Goal: Transaction & Acquisition: Purchase product/service

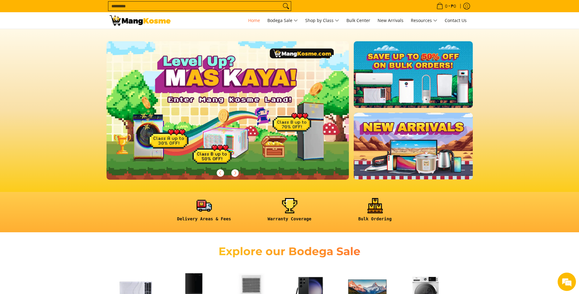
click at [146, 10] on input "Search..." at bounding box center [194, 6] width 173 height 9
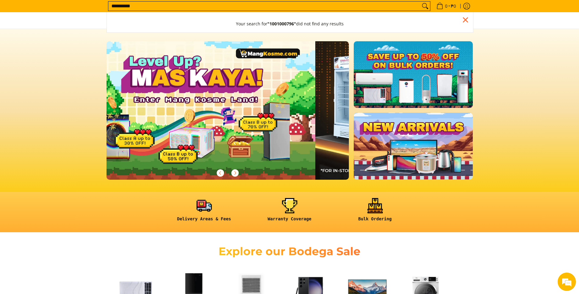
scroll to position [0, 747]
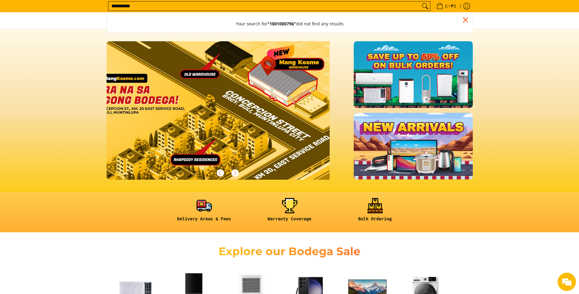
click at [172, 6] on input "**********" at bounding box center [264, 6] width 312 height 9
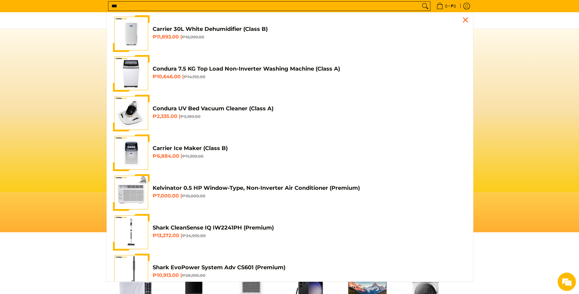
scroll to position [0, 30]
type input "***"
click at [142, 74] on img "Customer Navigation" at bounding box center [131, 73] width 34 height 37
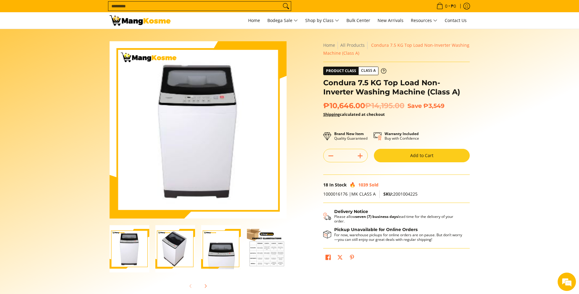
click at [421, 154] on button "Add to Cart" at bounding box center [422, 155] width 96 height 13
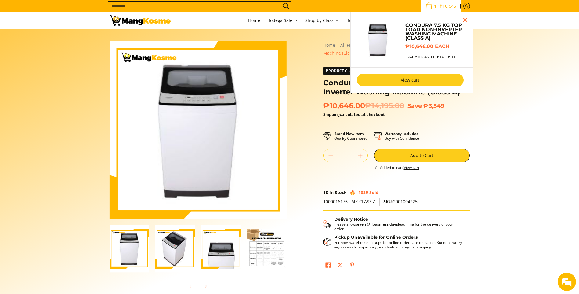
click at [417, 84] on link "View cart" at bounding box center [410, 80] width 107 height 13
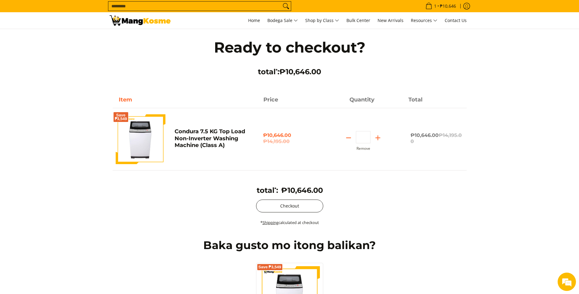
click at [311, 209] on button "Checkout" at bounding box center [289, 205] width 67 height 13
click at [351, 139] on icon "Subtract" at bounding box center [348, 137] width 9 height 9
type input "*"
